Goal: Check status

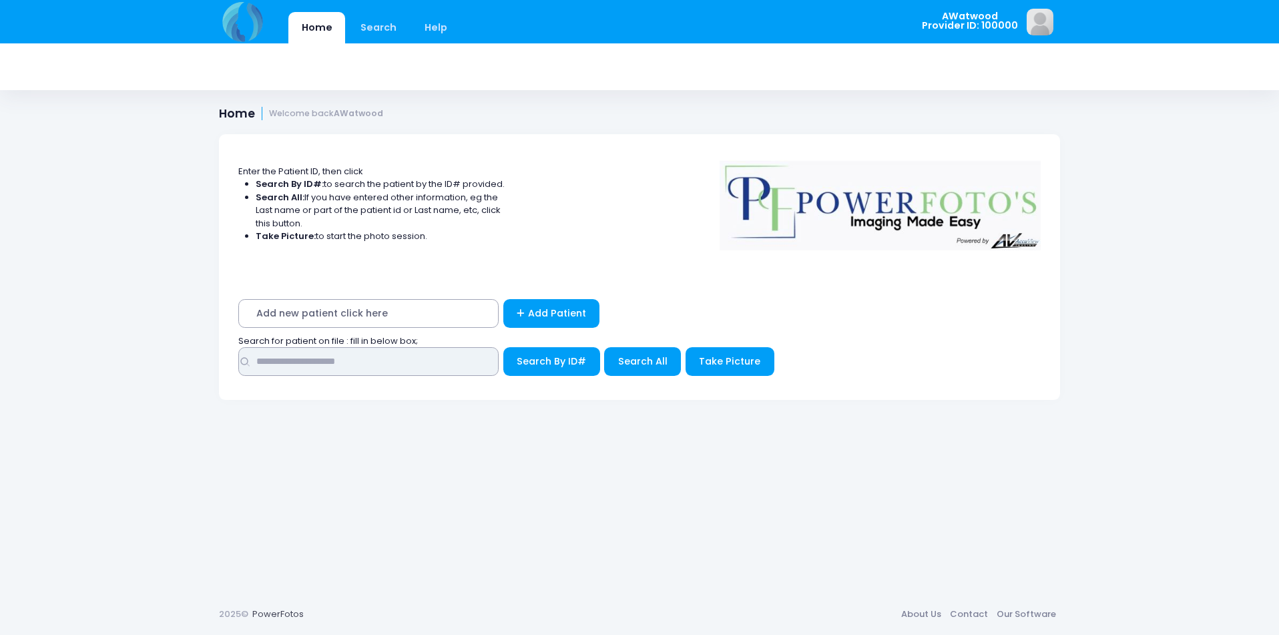
click at [424, 362] on input "text" at bounding box center [368, 361] width 260 height 29
type input "****"
click at [663, 365] on span "Search All" at bounding box center [642, 360] width 49 height 13
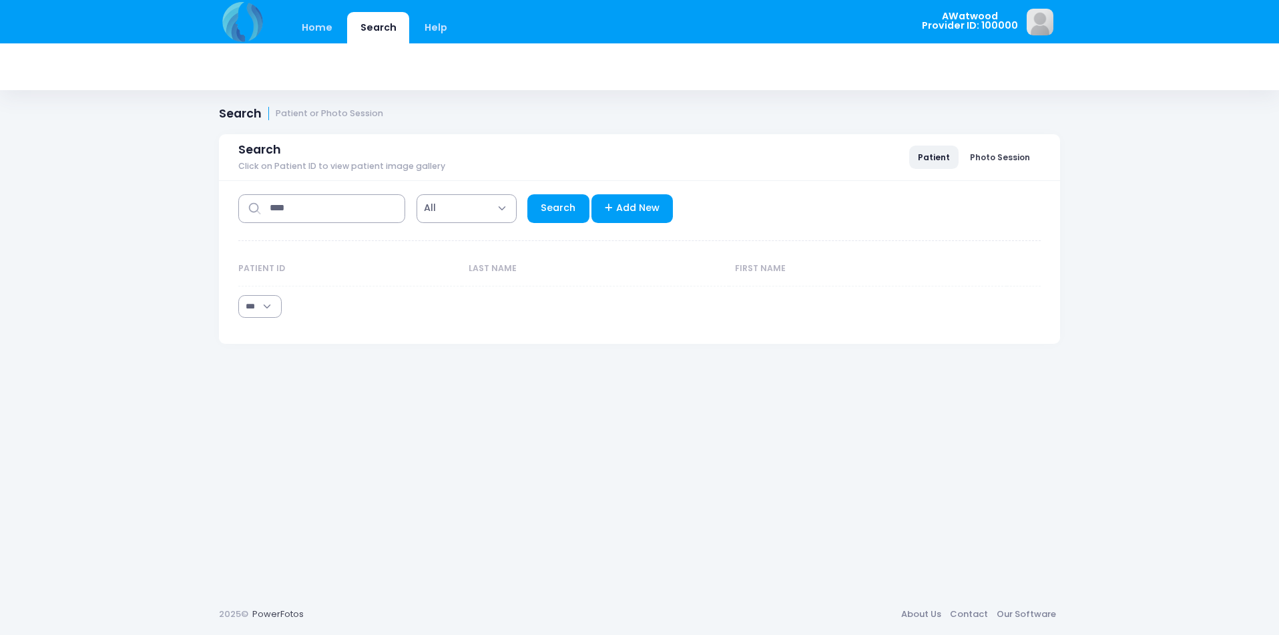
select select "***"
